Goal: Entertainment & Leisure: Consume media (video, audio)

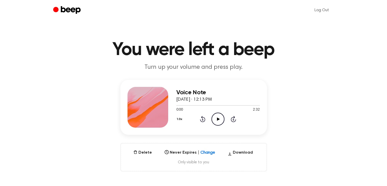
click at [216, 118] on icon "Play Audio" at bounding box center [217, 118] width 13 height 13
click at [220, 14] on ul "Log Out" at bounding box center [210, 10] width 248 height 12
click at [217, 119] on icon at bounding box center [218, 118] width 3 height 3
click at [218, 119] on icon at bounding box center [218, 118] width 2 height 3
